Goal: Find specific page/section

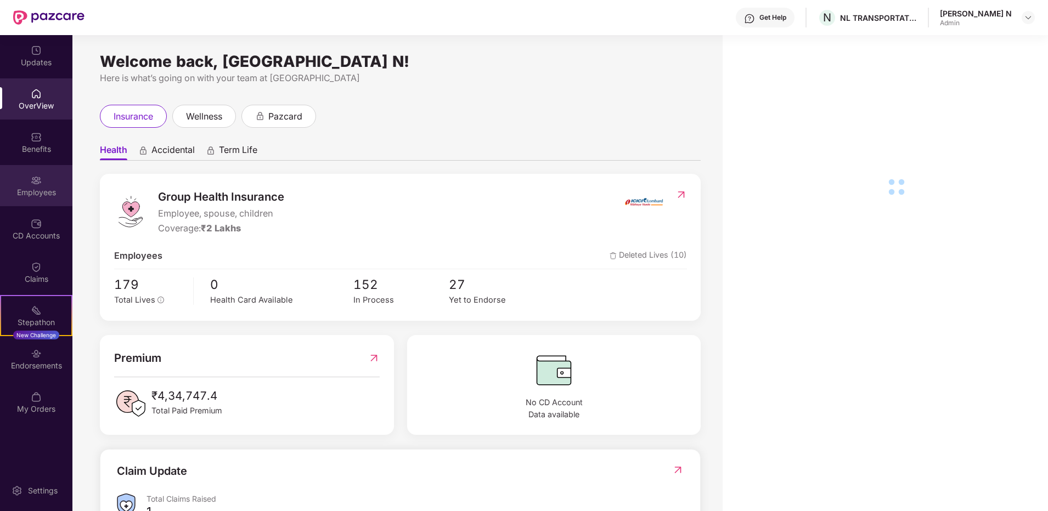
click at [49, 176] on div "Employees" at bounding box center [36, 185] width 72 height 41
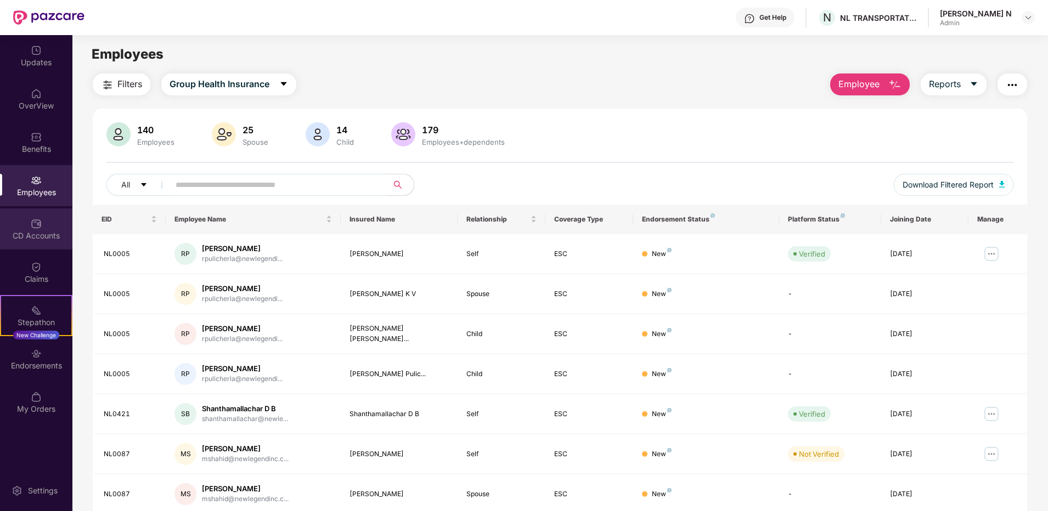
click at [35, 241] on div "CD Accounts" at bounding box center [36, 235] width 72 height 11
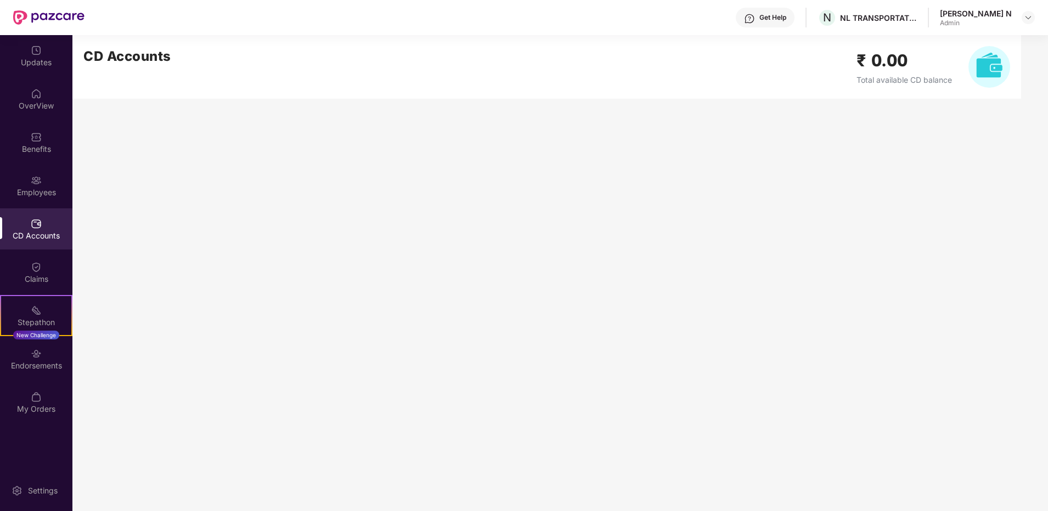
click at [888, 55] on h2 "₹ 0.00" at bounding box center [903, 61] width 95 height 26
click at [40, 196] on div "Employees" at bounding box center [36, 192] width 72 height 11
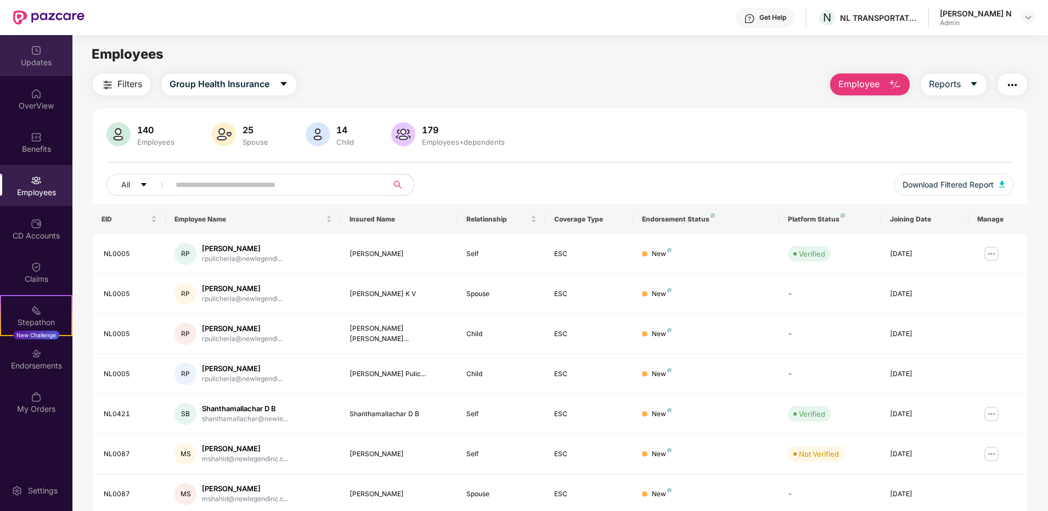
click at [41, 54] on img at bounding box center [36, 50] width 11 height 11
